Goal: Navigation & Orientation: Find specific page/section

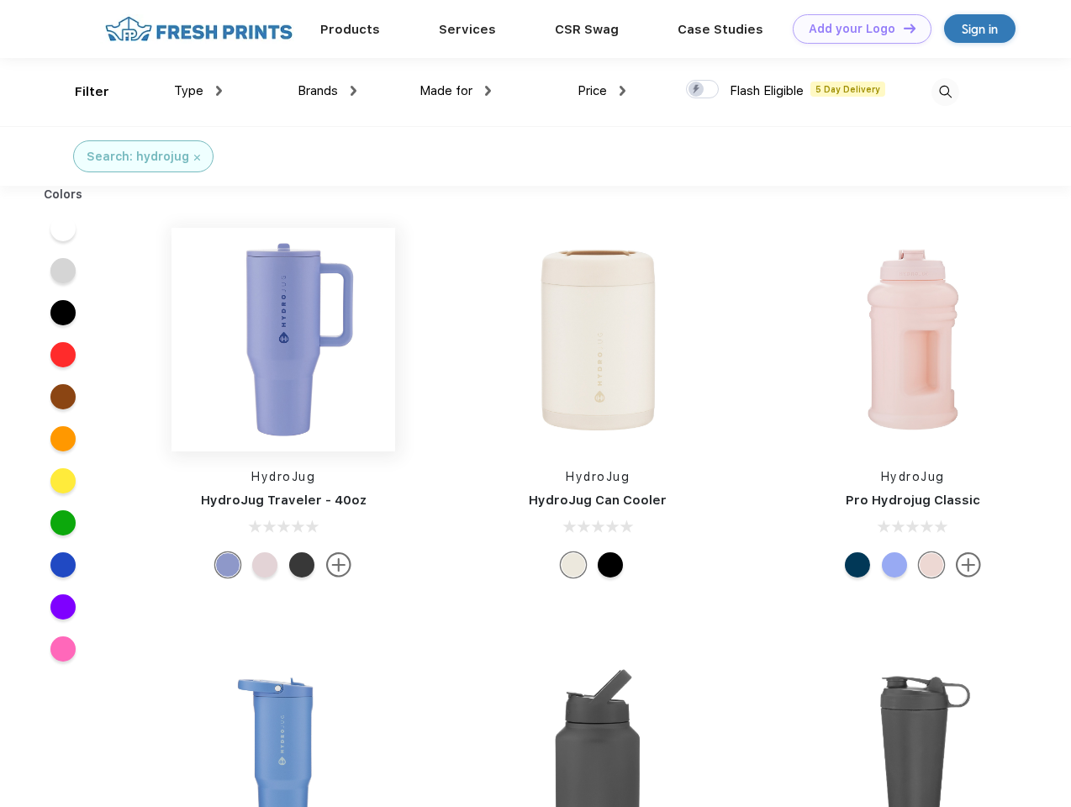
scroll to position [1, 0]
click at [856, 29] on link "Add your Logo Design Tool" at bounding box center [862, 28] width 139 height 29
click at [0, 0] on div "Design Tool" at bounding box center [0, 0] width 0 height 0
click at [902, 28] on link "Add your Logo Design Tool" at bounding box center [862, 28] width 139 height 29
click at [81, 92] on div "Filter" at bounding box center [92, 91] width 34 height 19
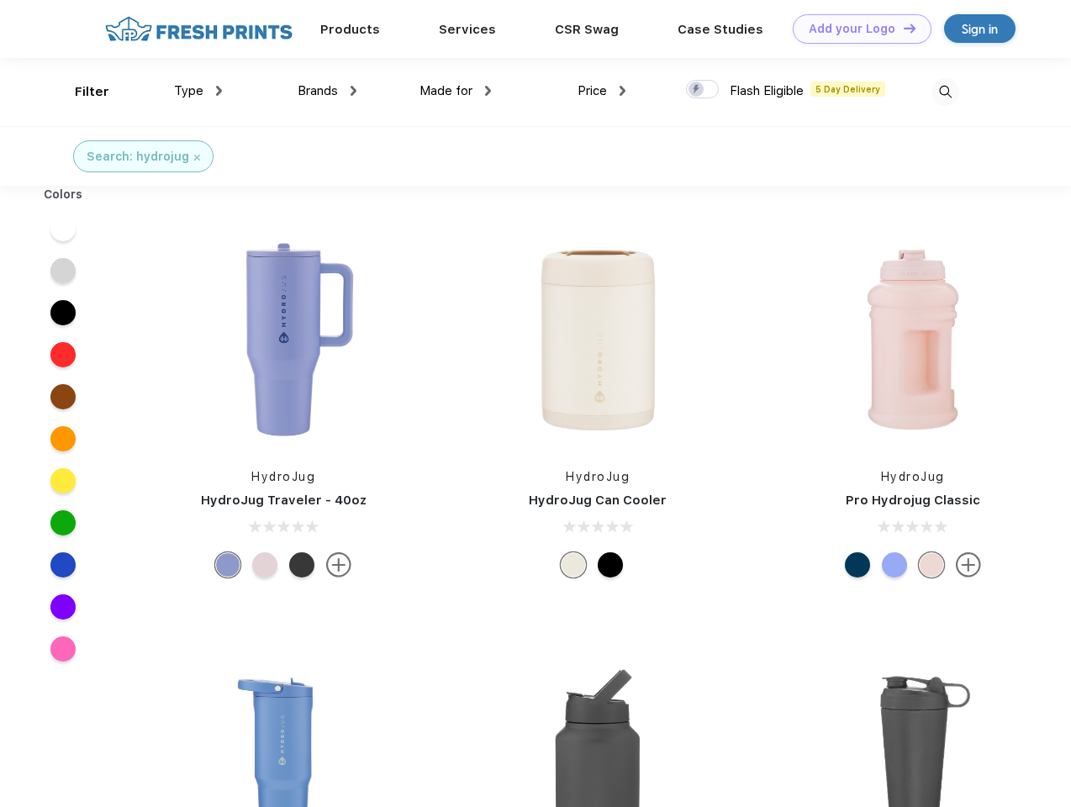
click at [198, 91] on span "Type" at bounding box center [188, 90] width 29 height 15
click at [327, 91] on span "Brands" at bounding box center [318, 90] width 40 height 15
click at [456, 91] on span "Made for" at bounding box center [446, 90] width 53 height 15
click at [602, 91] on span "Price" at bounding box center [592, 90] width 29 height 15
click at [703, 90] on div at bounding box center [702, 89] width 33 height 19
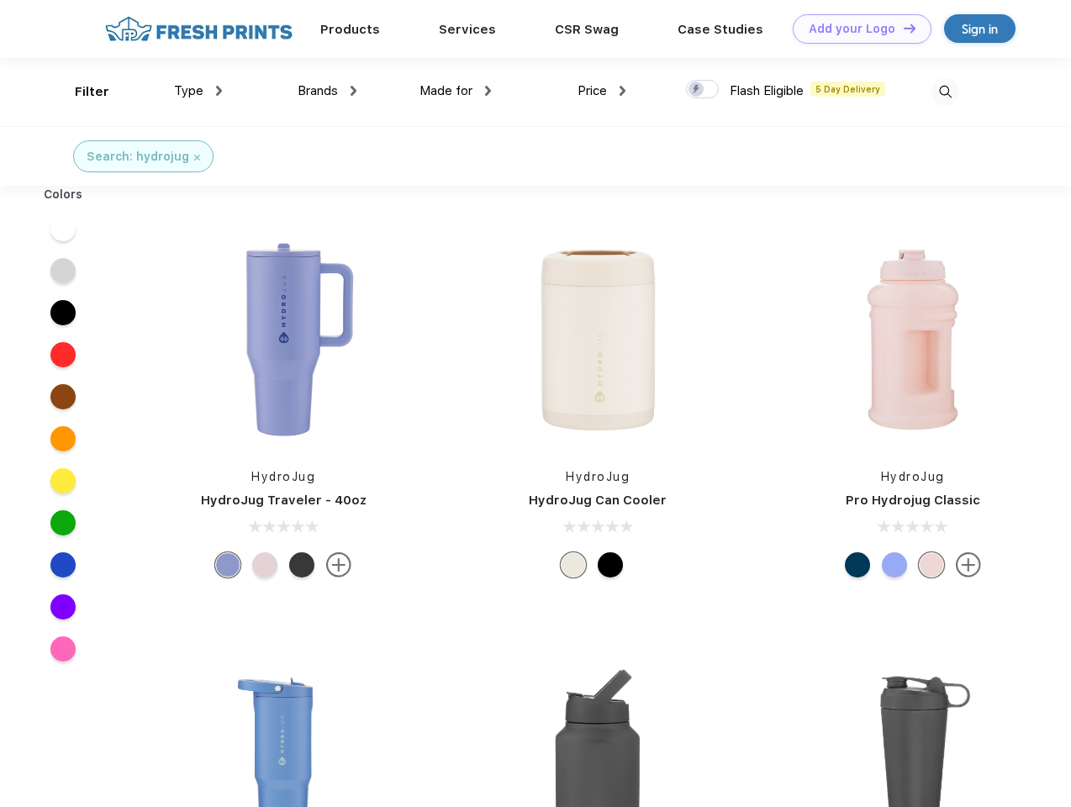
click at [697, 90] on input "checkbox" at bounding box center [691, 84] width 11 height 11
click at [945, 92] on img at bounding box center [946, 92] width 28 height 28
